Goal: Find specific page/section: Find specific page/section

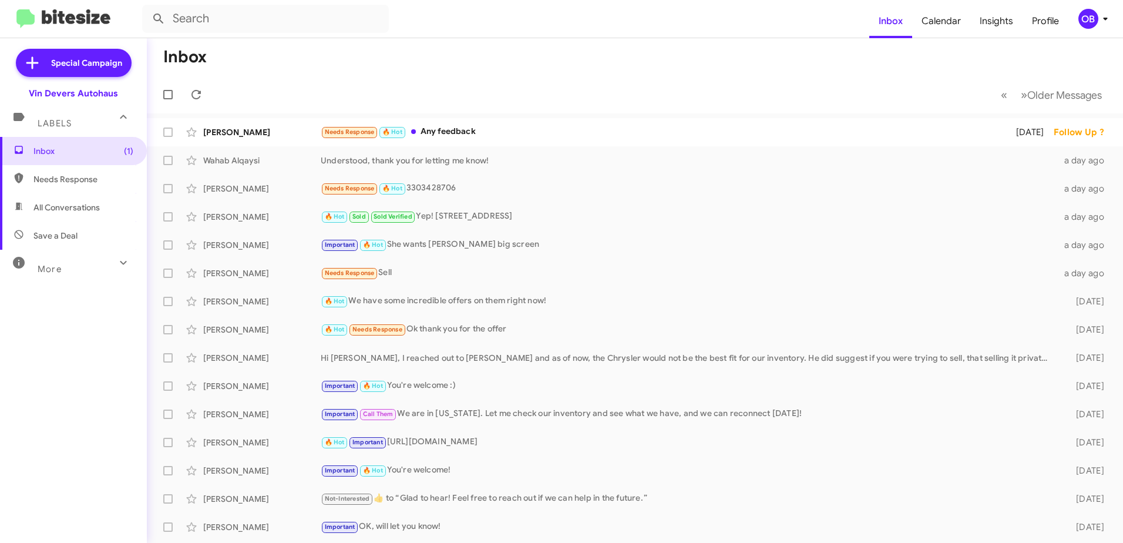
click at [75, 229] on span "Save a Deal" at bounding box center [73, 236] width 147 height 28
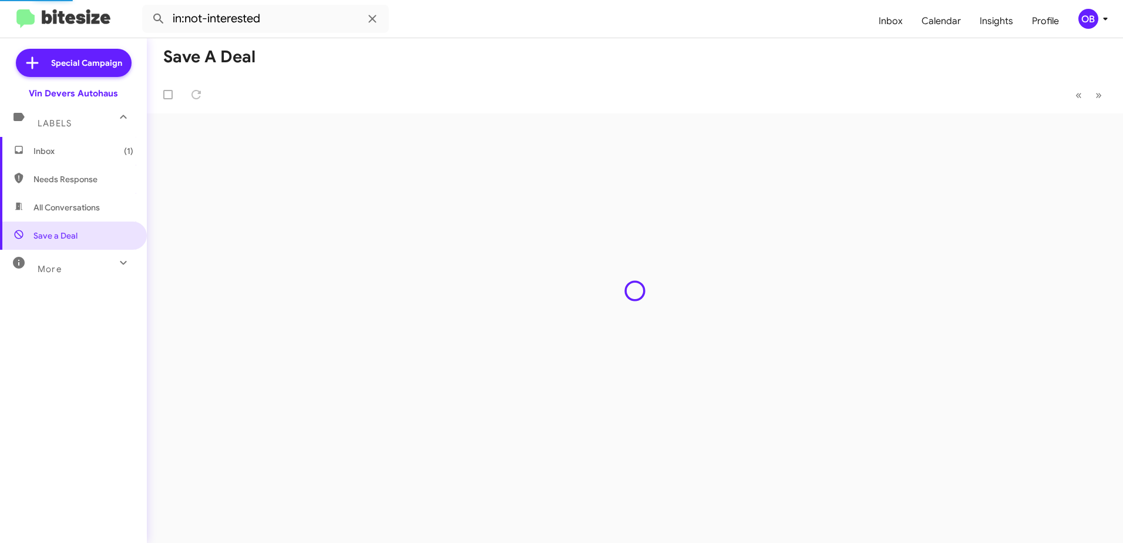
click at [75, 209] on span "All Conversations" at bounding box center [66, 208] width 66 height 12
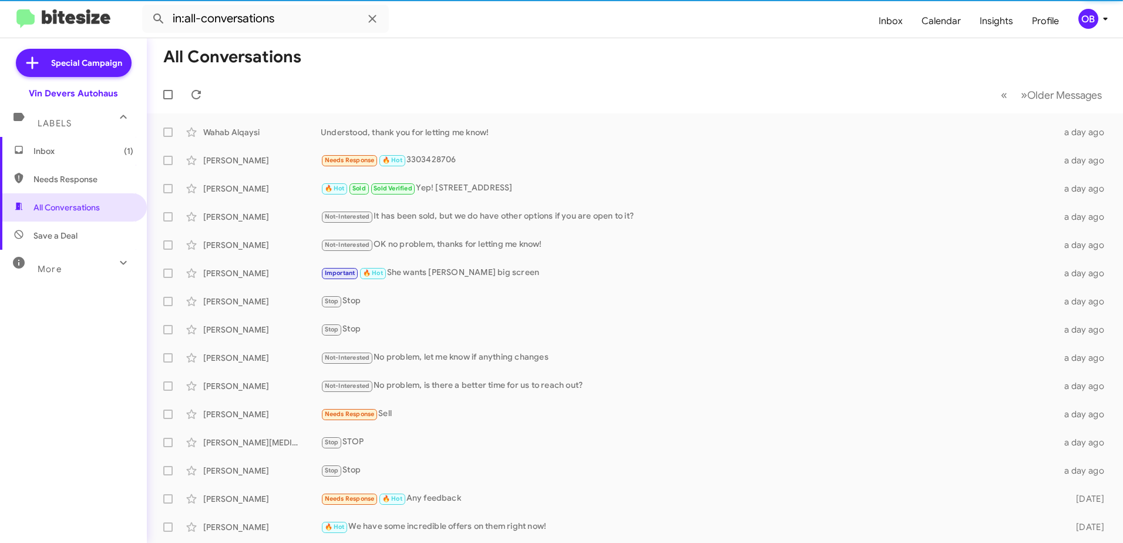
click at [88, 234] on span "Save a Deal" at bounding box center [73, 236] width 147 height 28
type input "in:not-interested"
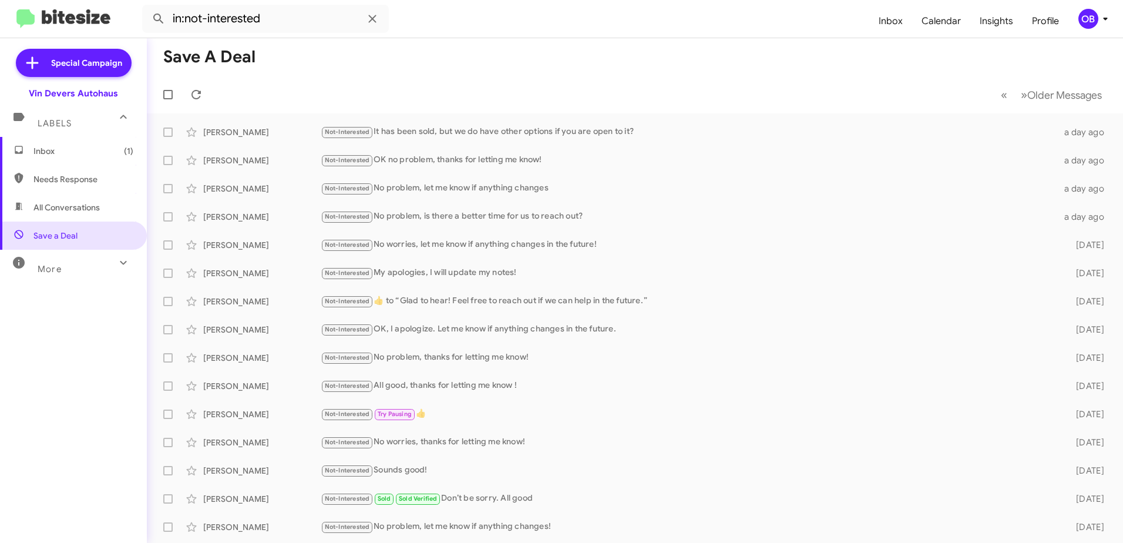
click at [93, 147] on span "Inbox (1)" at bounding box center [83, 151] width 100 height 12
